Goal: Information Seeking & Learning: Learn about a topic

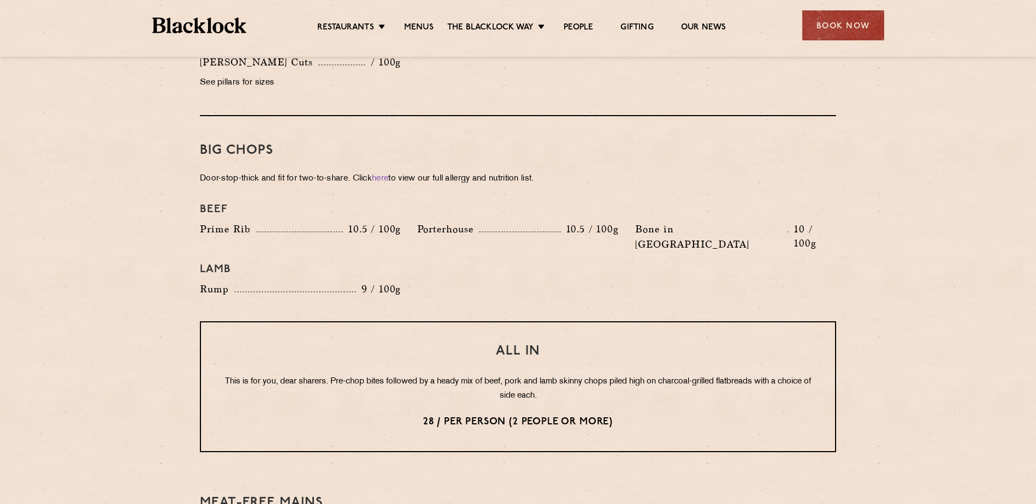
scroll to position [1183, 0]
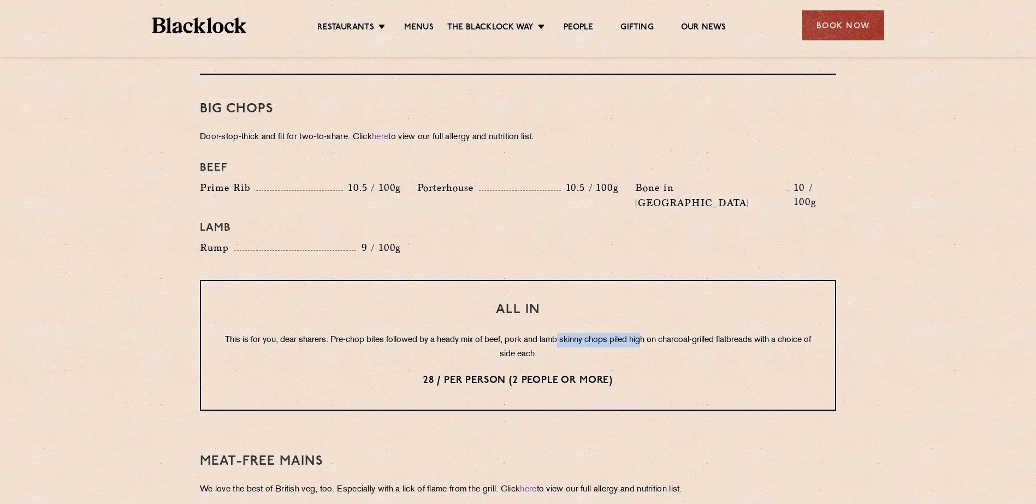
drag, startPoint x: 577, startPoint y: 307, endPoint x: 659, endPoint y: 311, distance: 82.5
click at [659, 334] on p "This is for you, dear sharers. Pre-chop bites followed by a heady mix of beef, …" at bounding box center [518, 348] width 590 height 28
drag, startPoint x: 659, startPoint y: 311, endPoint x: 787, endPoint y: 312, distance: 127.8
click at [787, 334] on p "This is for you, dear sharers. Pre-chop bites followed by a heady mix of beef, …" at bounding box center [518, 348] width 590 height 28
click at [650, 334] on p "This is for you, dear sharers. Pre-chop bites followed by a heady mix of beef, …" at bounding box center [518, 348] width 590 height 28
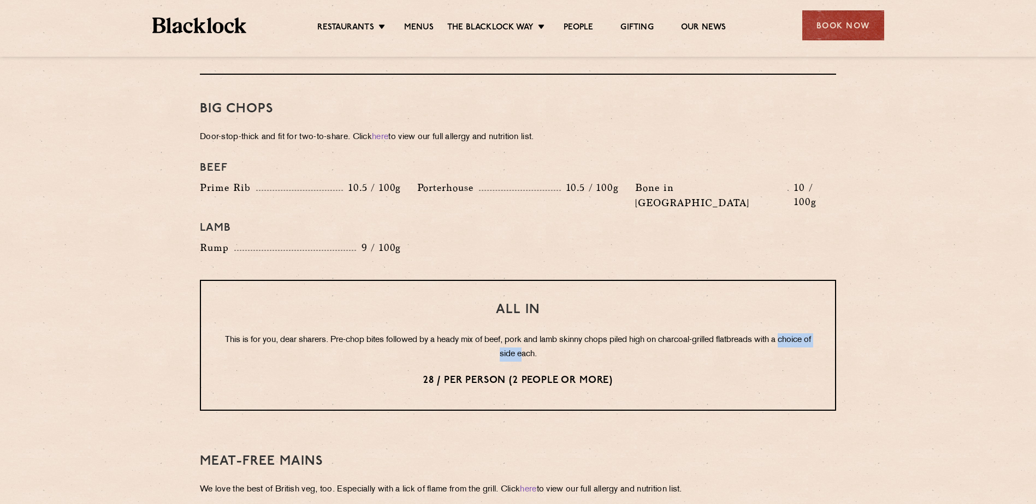
drag, startPoint x: 460, startPoint y: 326, endPoint x: 543, endPoint y: 324, distance: 83.0
click at [543, 334] on p "This is for you, dear sharers. Pre-chop bites followed by a heady mix of beef, …" at bounding box center [518, 348] width 590 height 28
click at [148, 274] on section "Pre Chop Bites [PERSON_NAME] Potted Meats & Kimchi 2 Egg & Anchovy 2 Cheese & P…" at bounding box center [518, 151] width 1036 height 1571
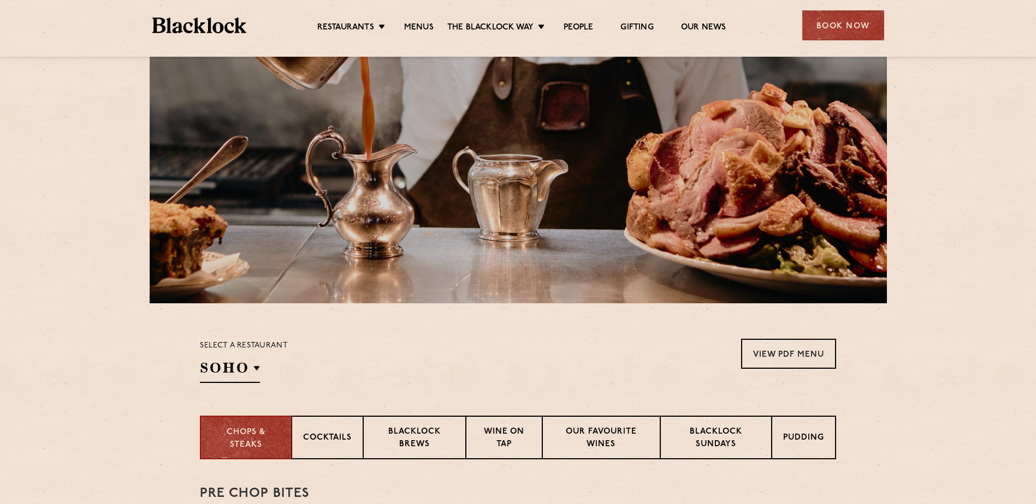
scroll to position [273, 0]
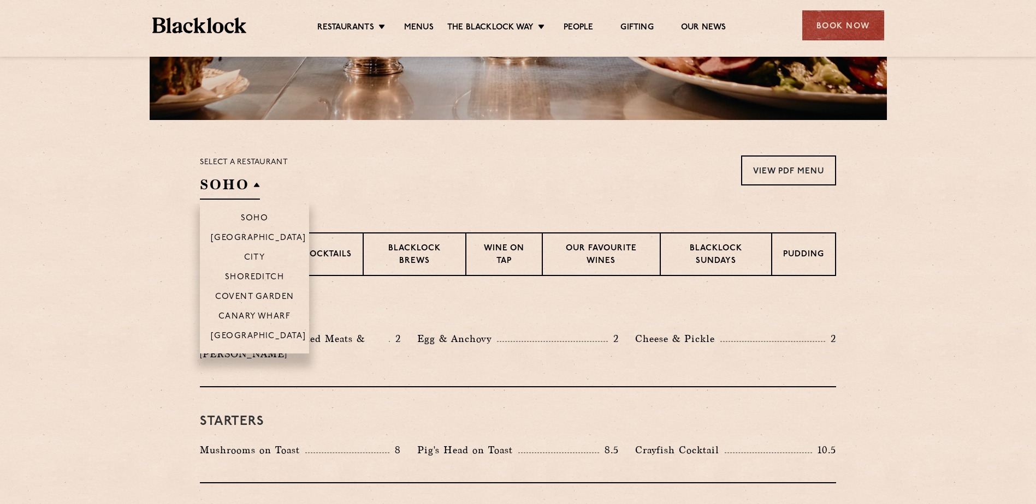
click at [253, 185] on h2 "SOHO" at bounding box center [230, 187] width 60 height 25
click at [254, 334] on p "[GEOGRAPHIC_DATA]" at bounding box center [259, 337] width 96 height 11
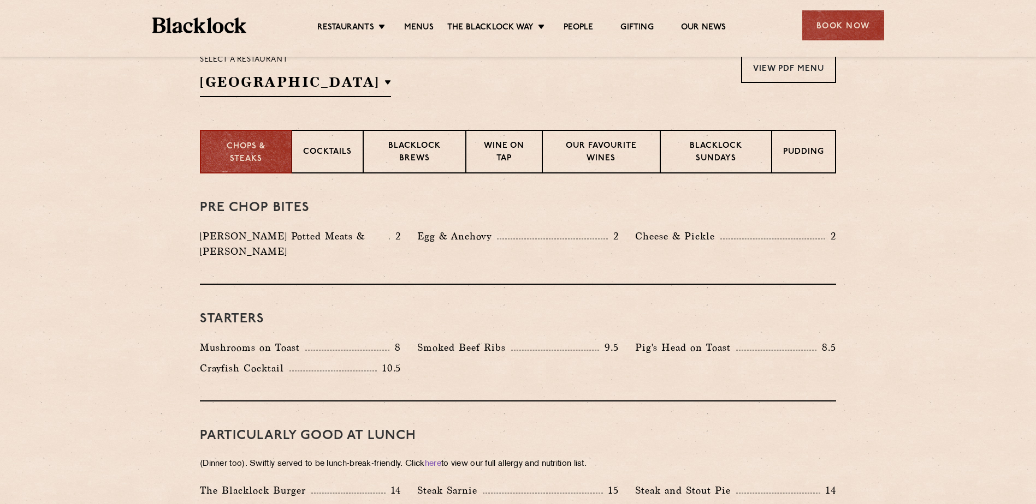
scroll to position [364, 0]
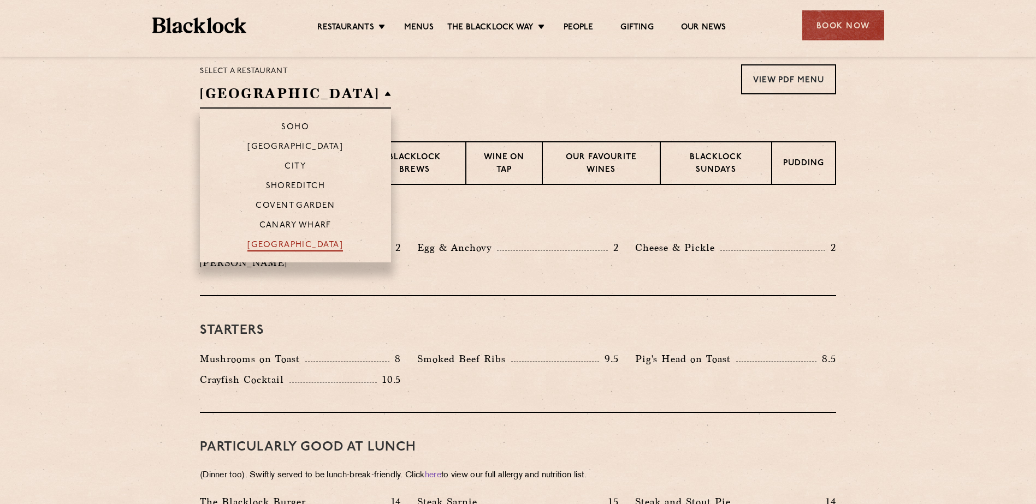
click at [274, 244] on p "[GEOGRAPHIC_DATA]" at bounding box center [295, 246] width 96 height 11
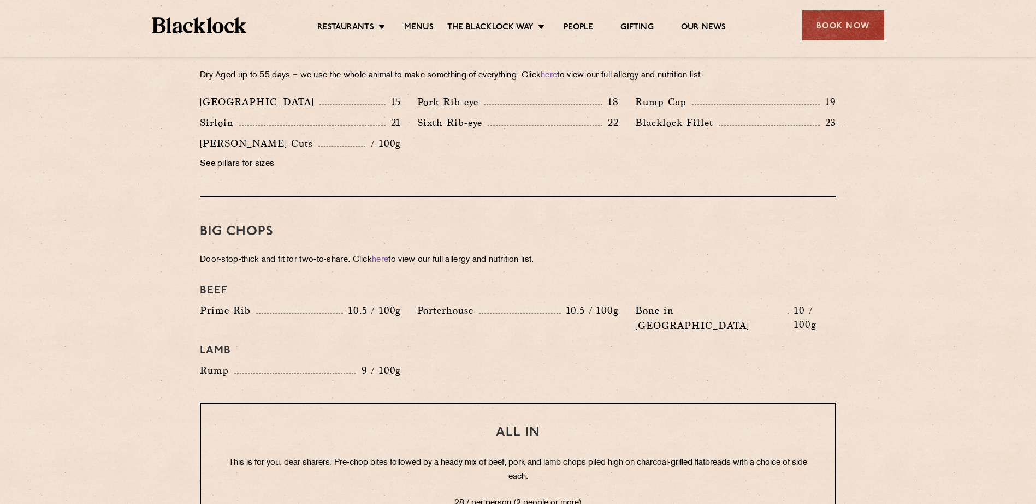
scroll to position [1092, 0]
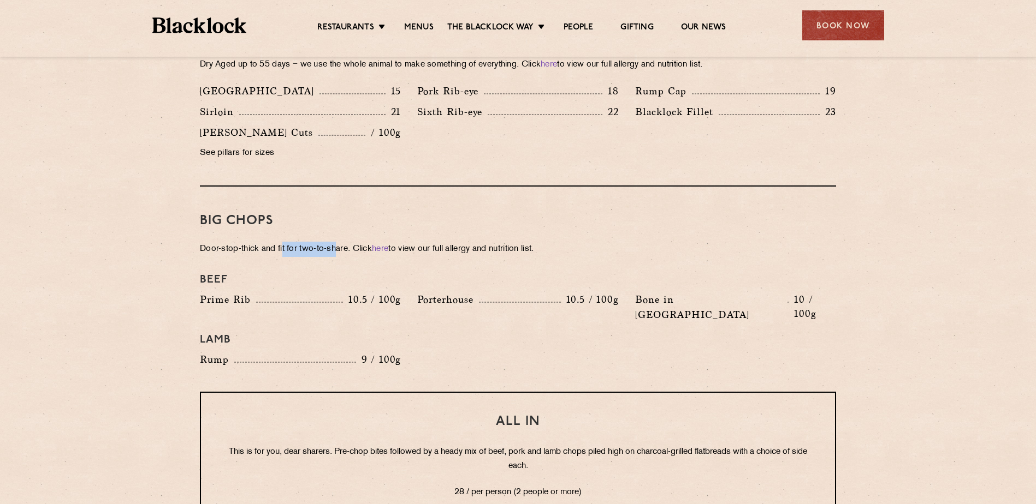
drag, startPoint x: 282, startPoint y: 231, endPoint x: 337, endPoint y: 230, distance: 54.6
click at [337, 242] on p "Door-stop-thick and fit for two-to-share. Click here to view our full allergy a…" at bounding box center [518, 249] width 636 height 15
drag, startPoint x: 337, startPoint y: 230, endPoint x: 385, endPoint y: 233, distance: 48.7
click at [385, 245] on link "here" at bounding box center [380, 249] width 16 height 8
click at [146, 280] on section "Pre Chop Bites Blacklock Potted Meats & Kimchi 2 Egg & Anchovy 2 Cheese & Pickl…" at bounding box center [518, 253] width 1036 height 1592
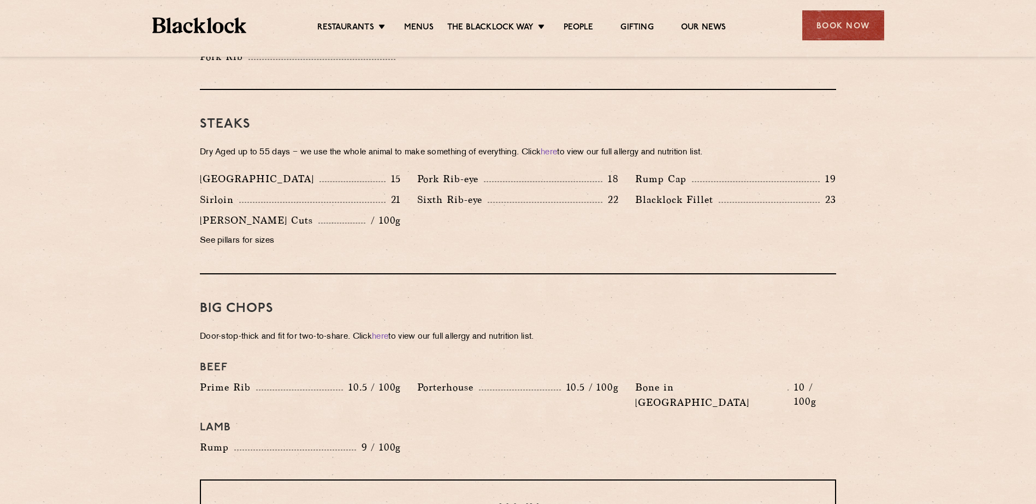
scroll to position [910, 0]
